Goal: Task Accomplishment & Management: Manage account settings

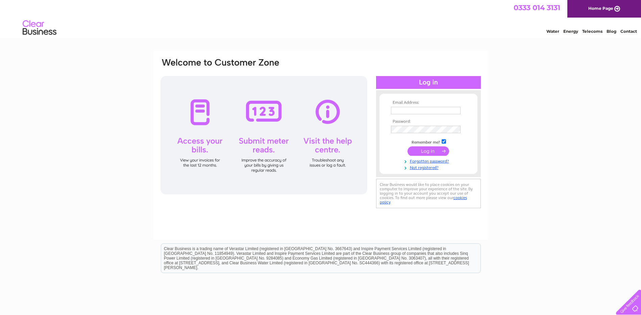
type input "sales@dressingroomsofcheshire.co.uk"
click at [427, 150] on input "submit" at bounding box center [429, 150] width 42 height 9
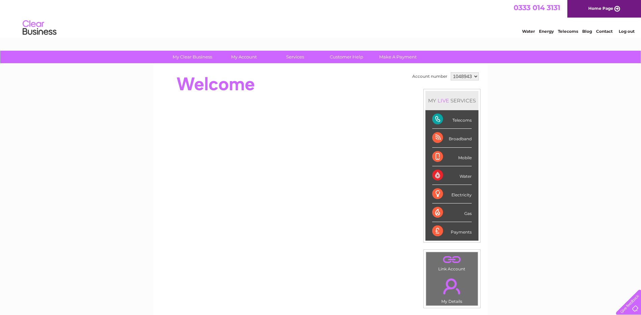
click at [475, 78] on select "1048943" at bounding box center [465, 76] width 28 height 8
click at [470, 76] on select "1048943" at bounding box center [465, 76] width 28 height 8
click at [475, 76] on select "1048943" at bounding box center [465, 76] width 28 height 8
click at [624, 31] on link "Log out" at bounding box center [627, 31] width 16 height 5
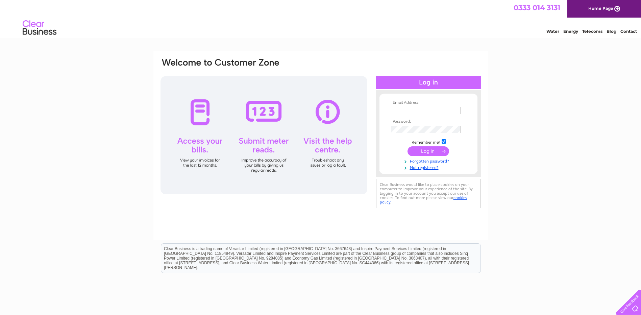
type input "sales@dressingroomsofcheshire.co.uk"
click at [430, 151] on input "submit" at bounding box center [429, 150] width 42 height 9
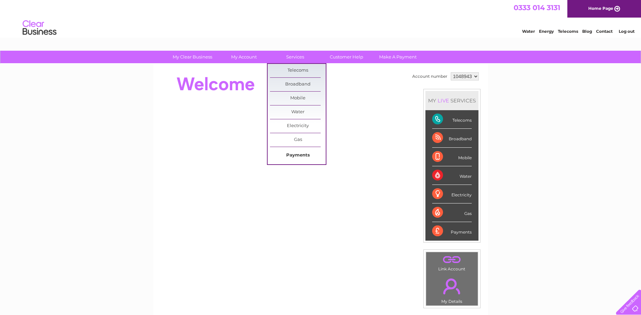
click at [292, 154] on link "Payments" at bounding box center [298, 156] width 56 height 14
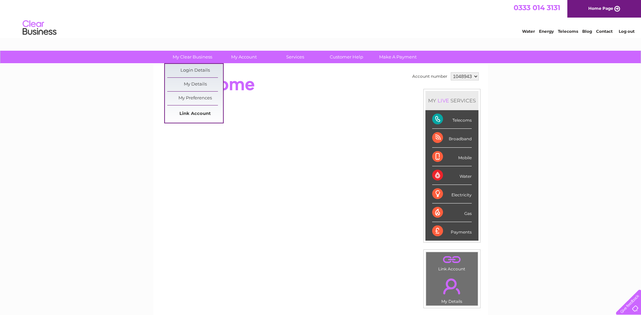
click at [200, 110] on link "Link Account" at bounding box center [195, 114] width 56 height 14
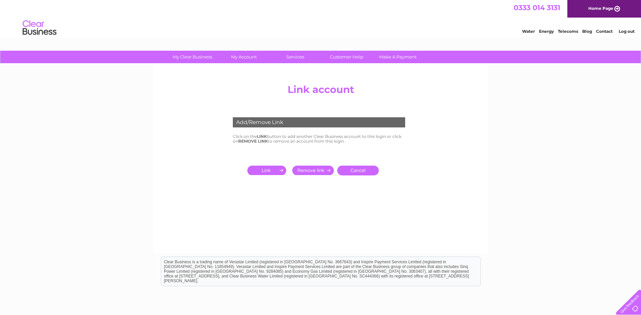
click at [269, 171] on input "submit" at bounding box center [268, 170] width 42 height 9
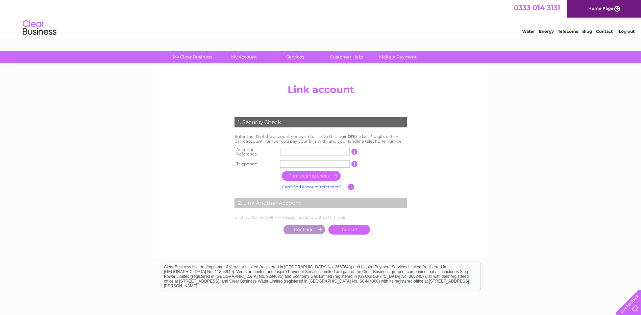
click at [288, 151] on input "text" at bounding box center [315, 151] width 70 height 7
type input "CB303080"
click at [355, 163] on input "button" at bounding box center [355, 164] width 6 height 6
click at [309, 161] on input "text" at bounding box center [315, 163] width 70 height 7
type input "01270811991"
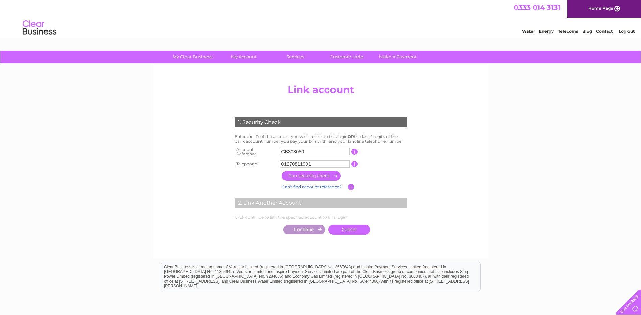
click at [309, 171] on input "button" at bounding box center [311, 176] width 59 height 10
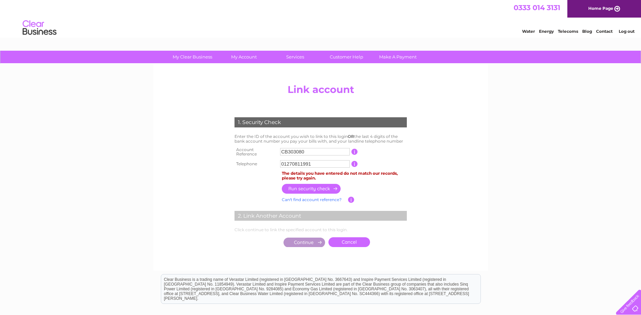
click at [309, 149] on input "CB303080" at bounding box center [315, 151] width 70 height 7
click at [288, 151] on input "CB303080" at bounding box center [315, 151] width 70 height 7
click at [298, 152] on input "303080" at bounding box center [315, 151] width 70 height 7
type input "30308093"
click at [305, 184] on input "button" at bounding box center [311, 189] width 59 height 10
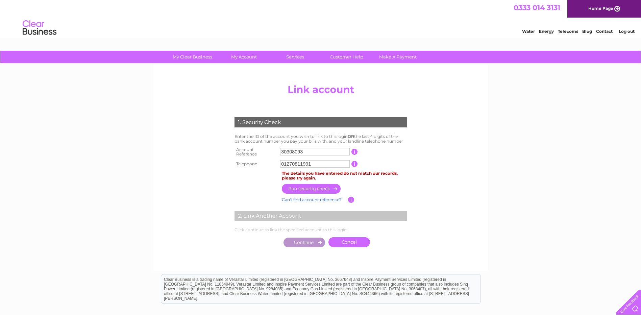
click at [315, 187] on input "button" at bounding box center [311, 189] width 59 height 10
click at [356, 151] on input "button" at bounding box center [355, 152] width 6 height 6
click at [253, 215] on div "2. Link Another Account" at bounding box center [321, 216] width 172 height 10
